Goal: Check status

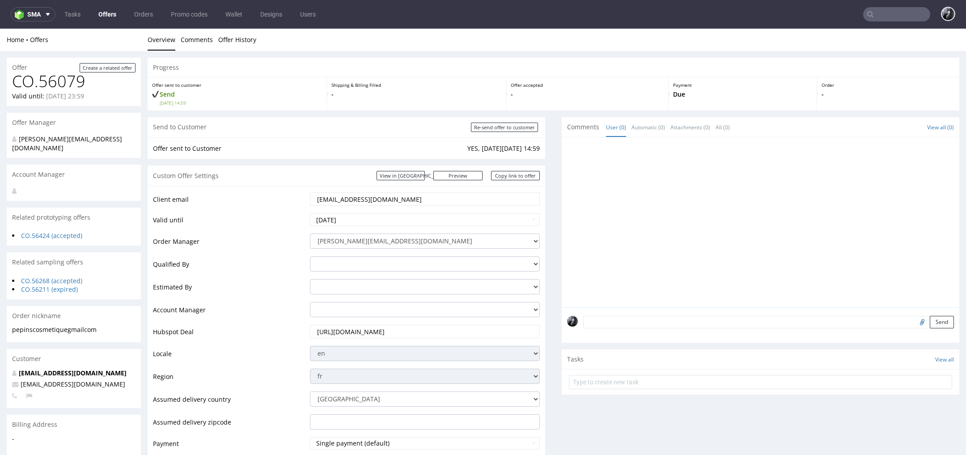
scroll to position [3, 0]
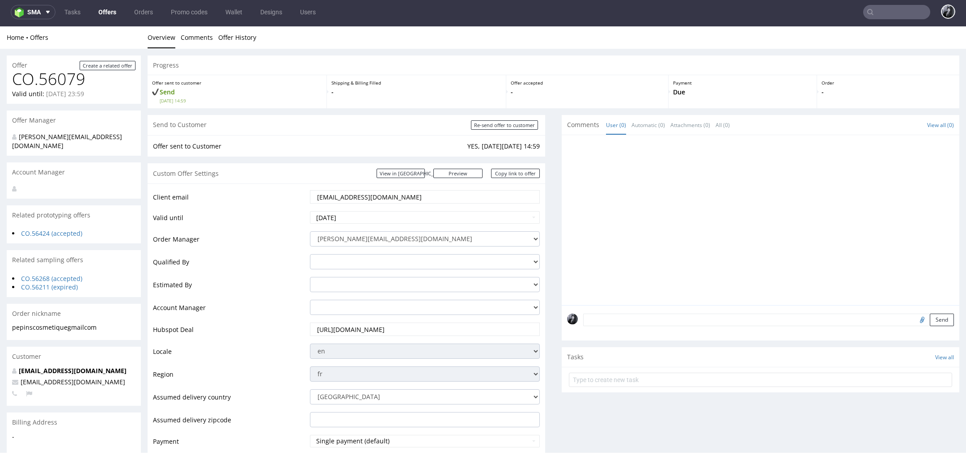
click at [105, 6] on link "Offers" at bounding box center [107, 12] width 29 height 14
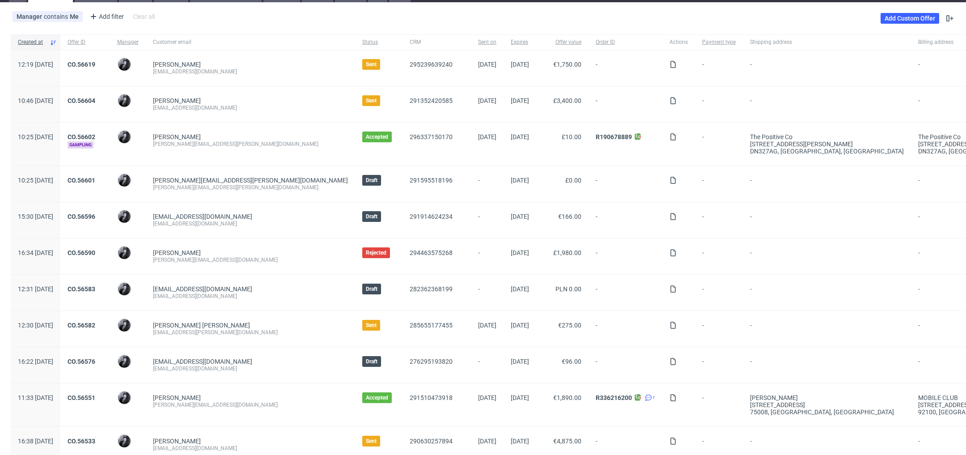
scroll to position [51, 0]
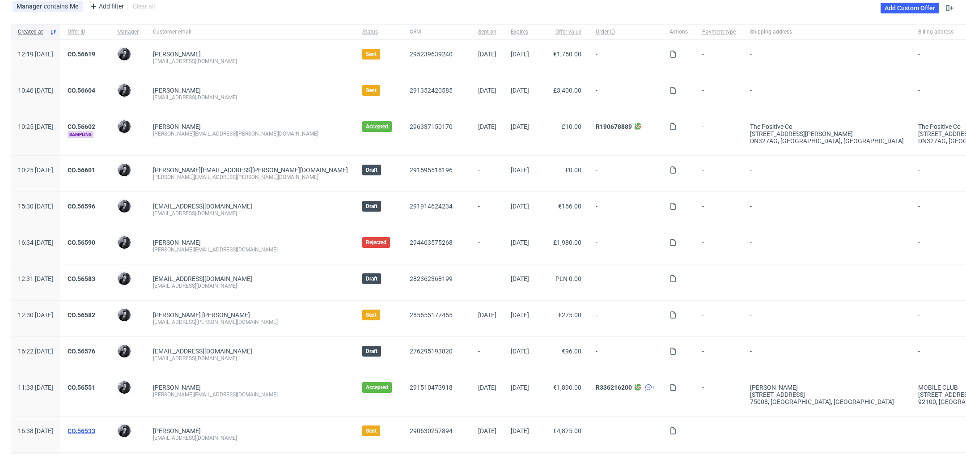
click at [95, 429] on link "CO.56533" at bounding box center [81, 430] width 28 height 7
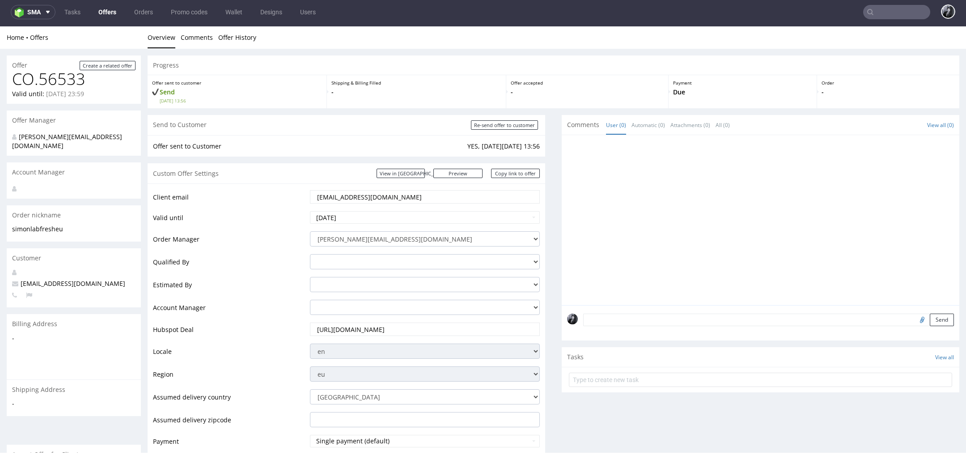
scroll to position [3, 0]
